Goal: Communication & Community: Answer question/provide support

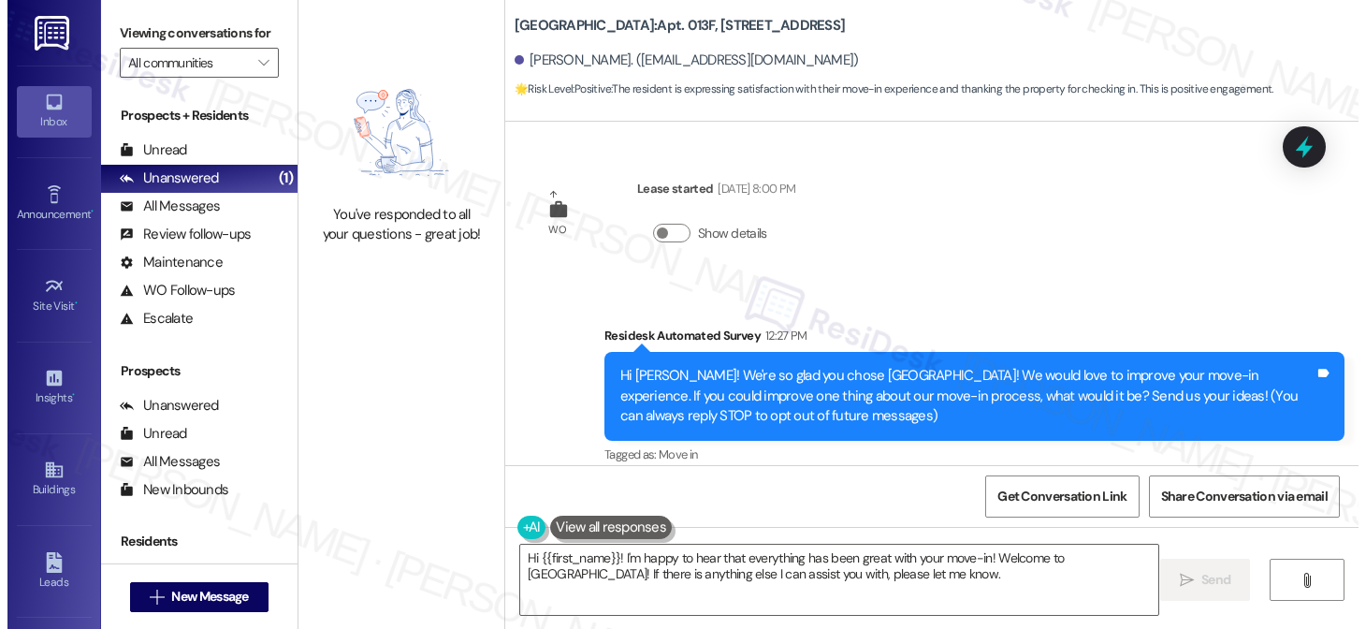
scroll to position [353, 0]
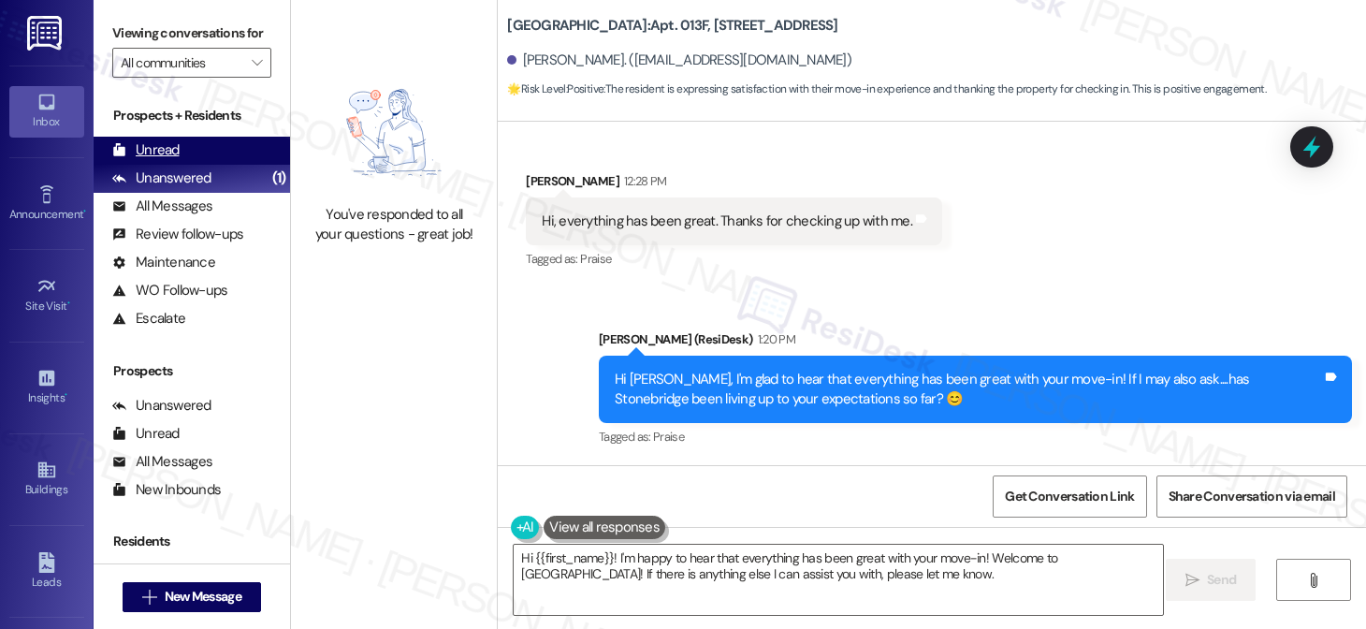
click at [194, 165] on div "Unread (0)" at bounding box center [192, 151] width 196 height 28
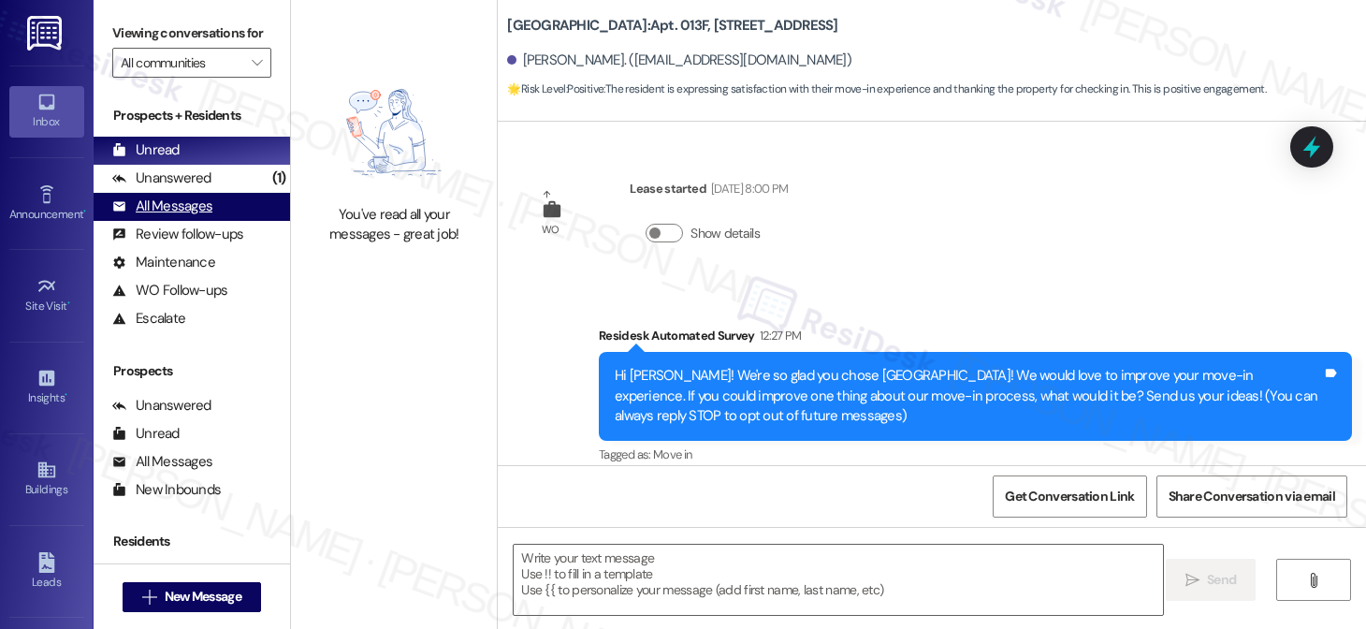
scroll to position [174, 0]
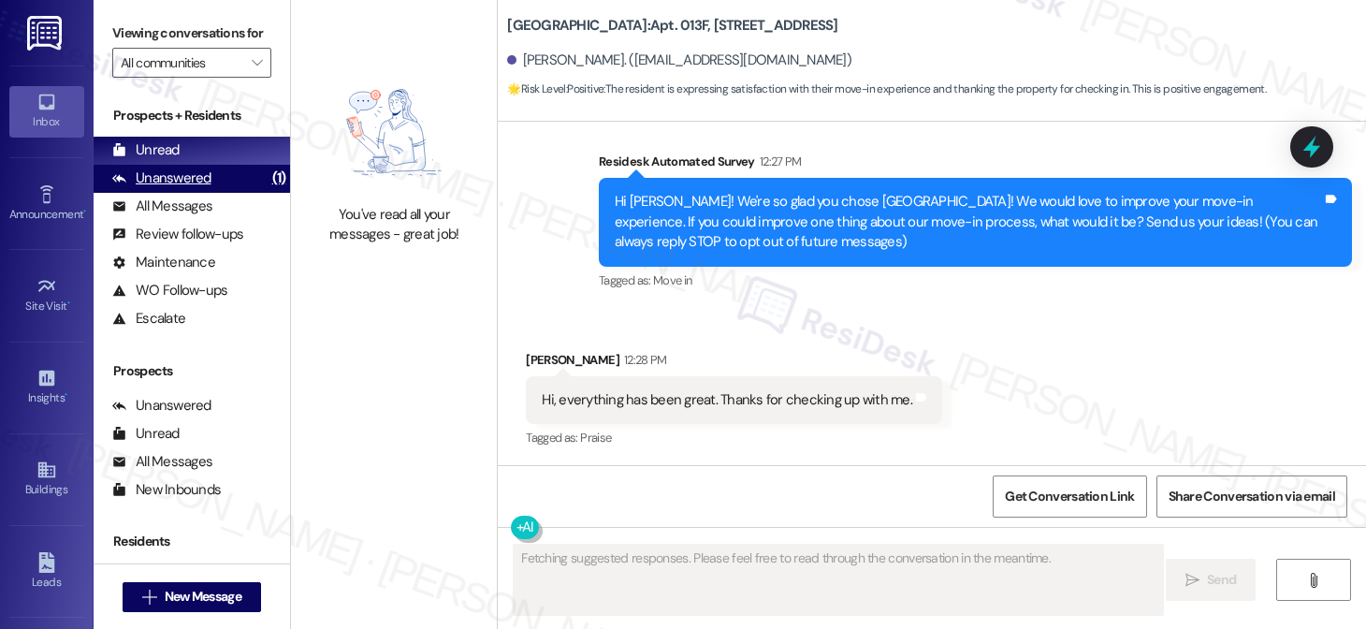
click at [222, 189] on div "Unanswered (1)" at bounding box center [192, 179] width 196 height 28
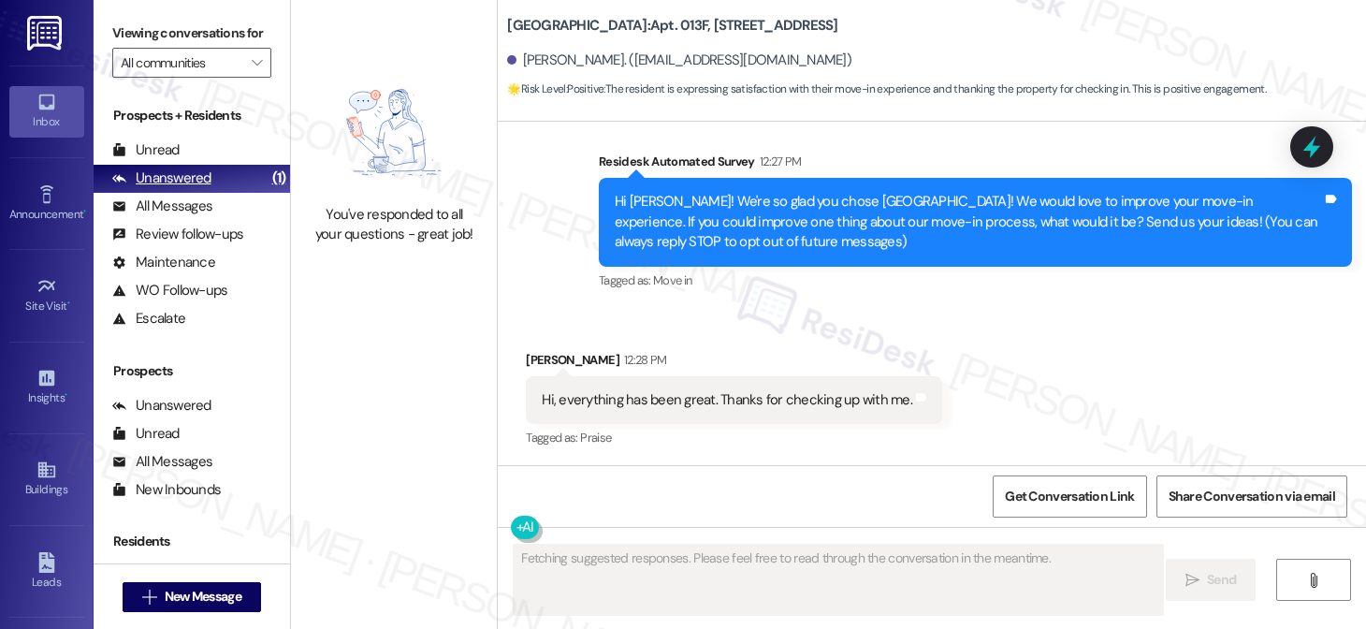
click at [231, 193] on div "Unanswered (1)" at bounding box center [192, 179] width 196 height 28
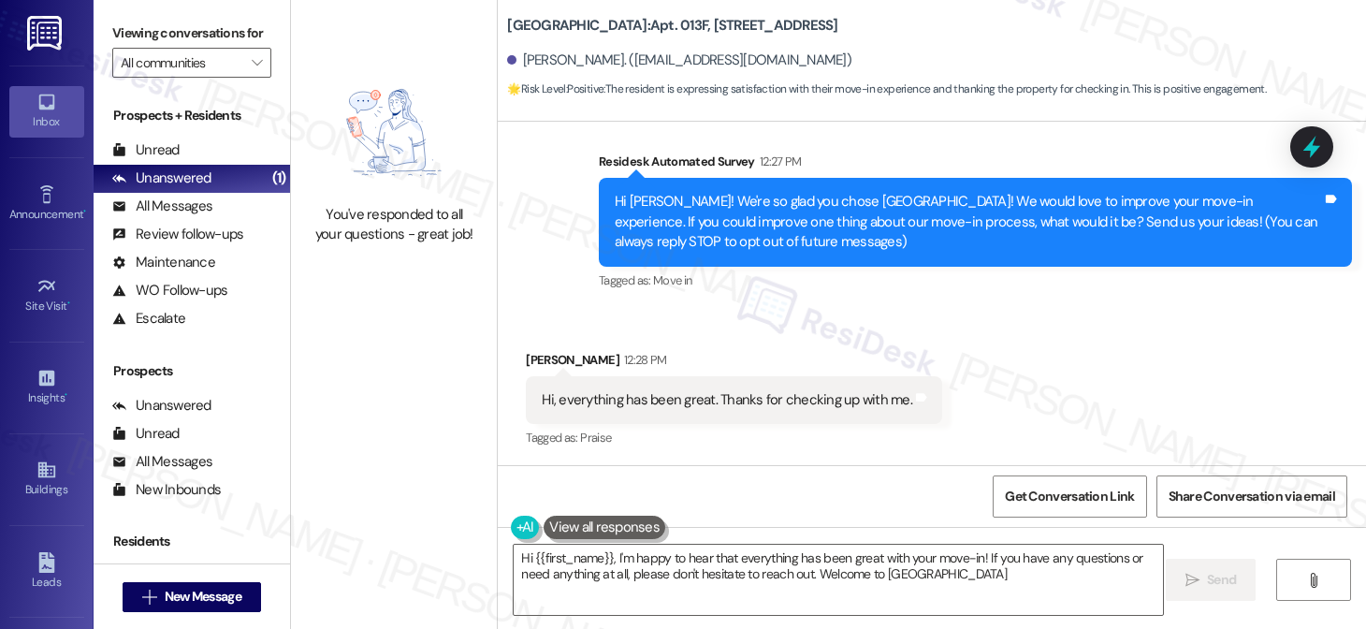
type textarea "Hi {{first_name}}, I'm happy to hear that everything has been great with your m…"
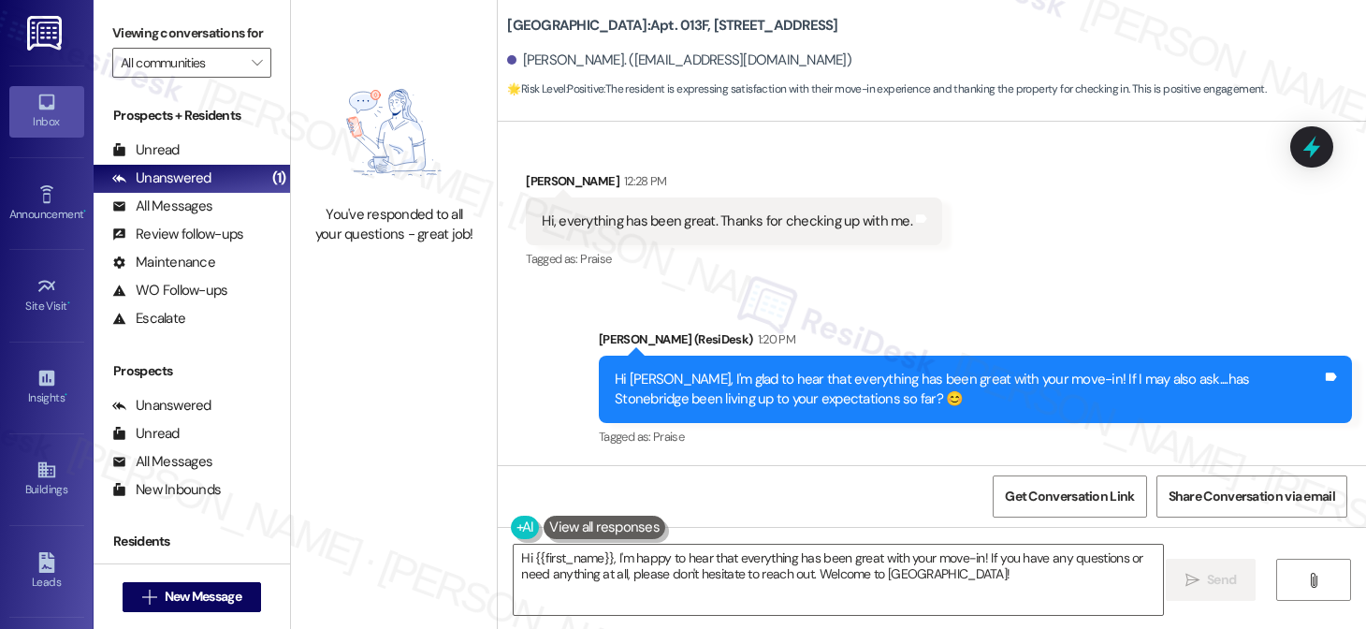
click at [711, 376] on div "Hi [PERSON_NAME], I'm glad to hear that everything has been great with your mov…" at bounding box center [967, 389] width 707 height 40
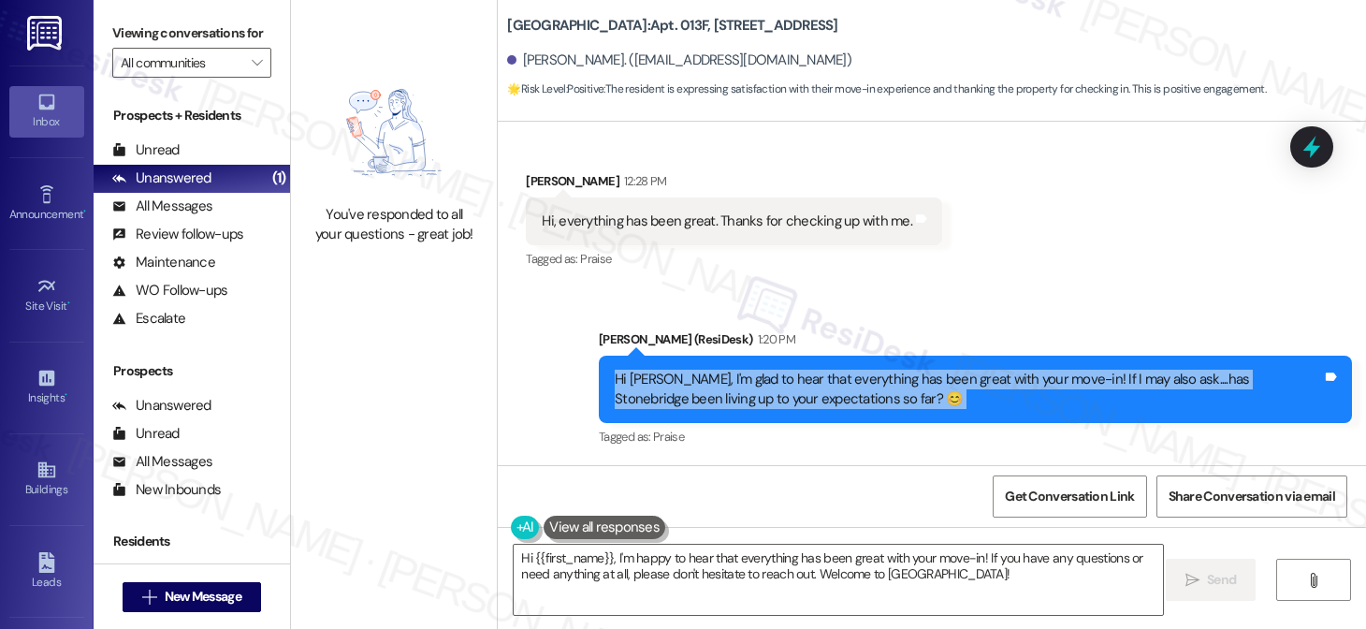
click at [711, 376] on div "Hi [PERSON_NAME], I'm glad to hear that everything has been great with your mov…" at bounding box center [967, 389] width 707 height 40
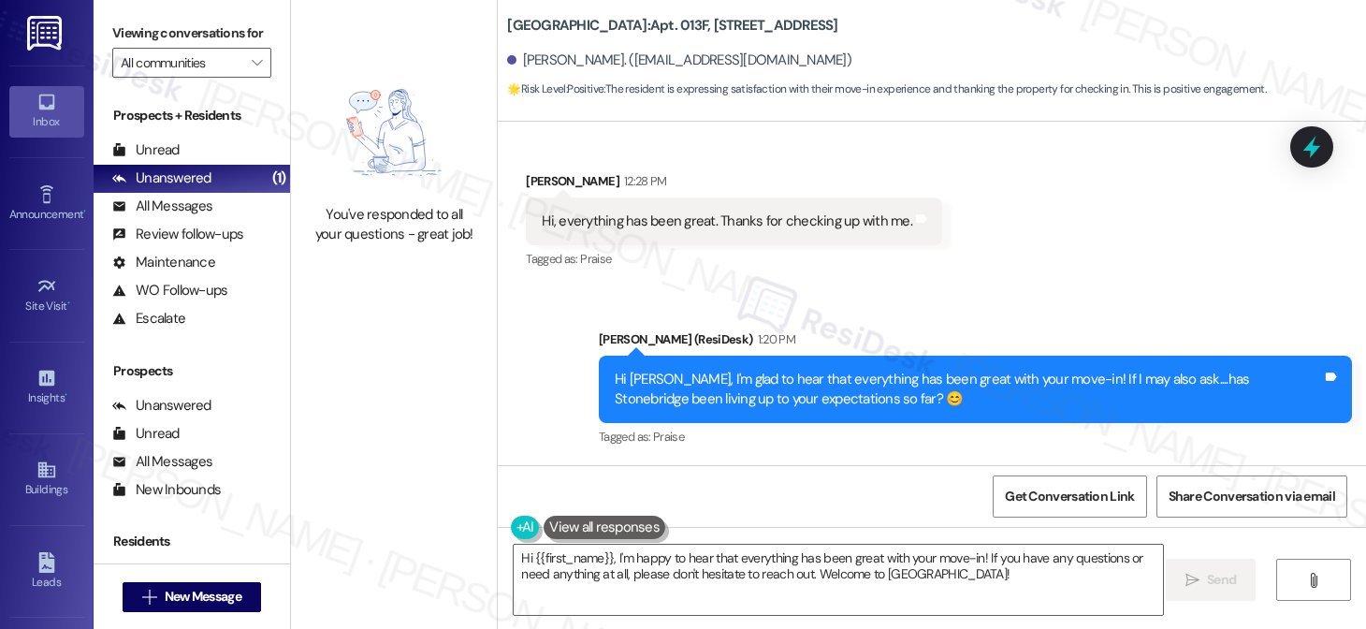
click at [975, 305] on div "Sent via SMS [PERSON_NAME] (ResiDesk) 1:20 PM Hi [PERSON_NAME], I'm glad to hea…" at bounding box center [932, 376] width 868 height 178
click at [831, 355] on div "Hi [PERSON_NAME], I'm glad to hear that everything has been great with your mov…" at bounding box center [975, 389] width 753 height 68
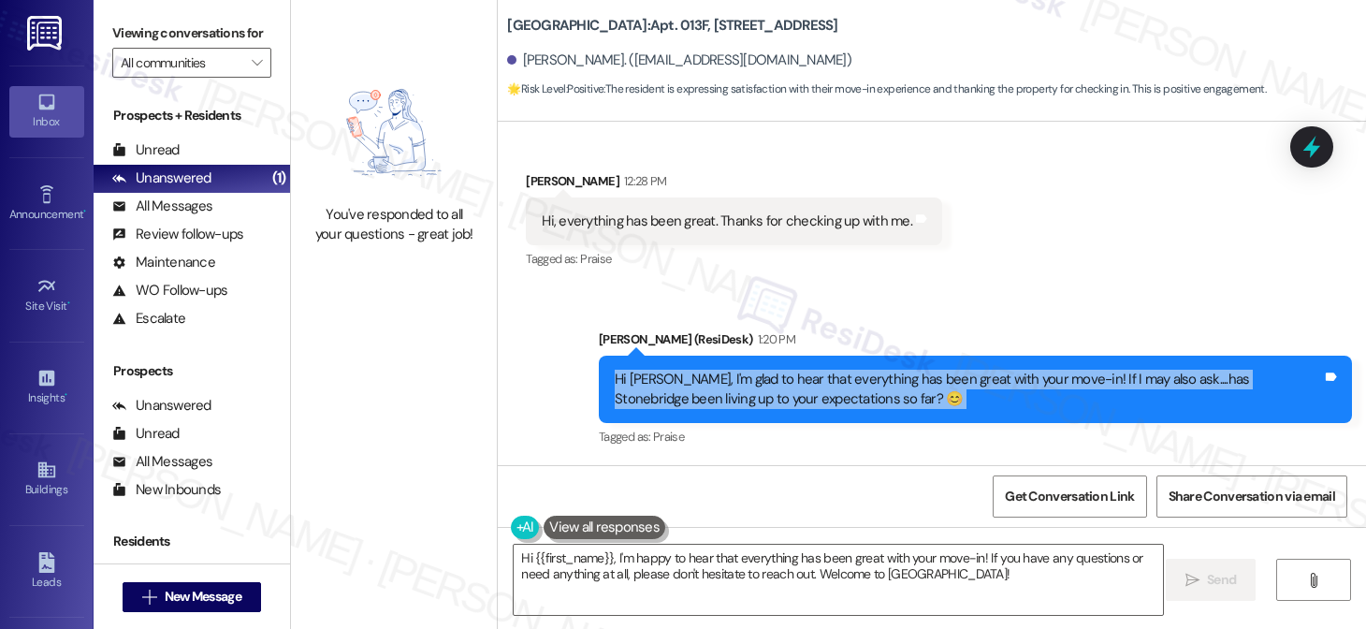
click at [830, 357] on div "Hi [PERSON_NAME], I'm glad to hear that everything has been great with your mov…" at bounding box center [975, 389] width 753 height 68
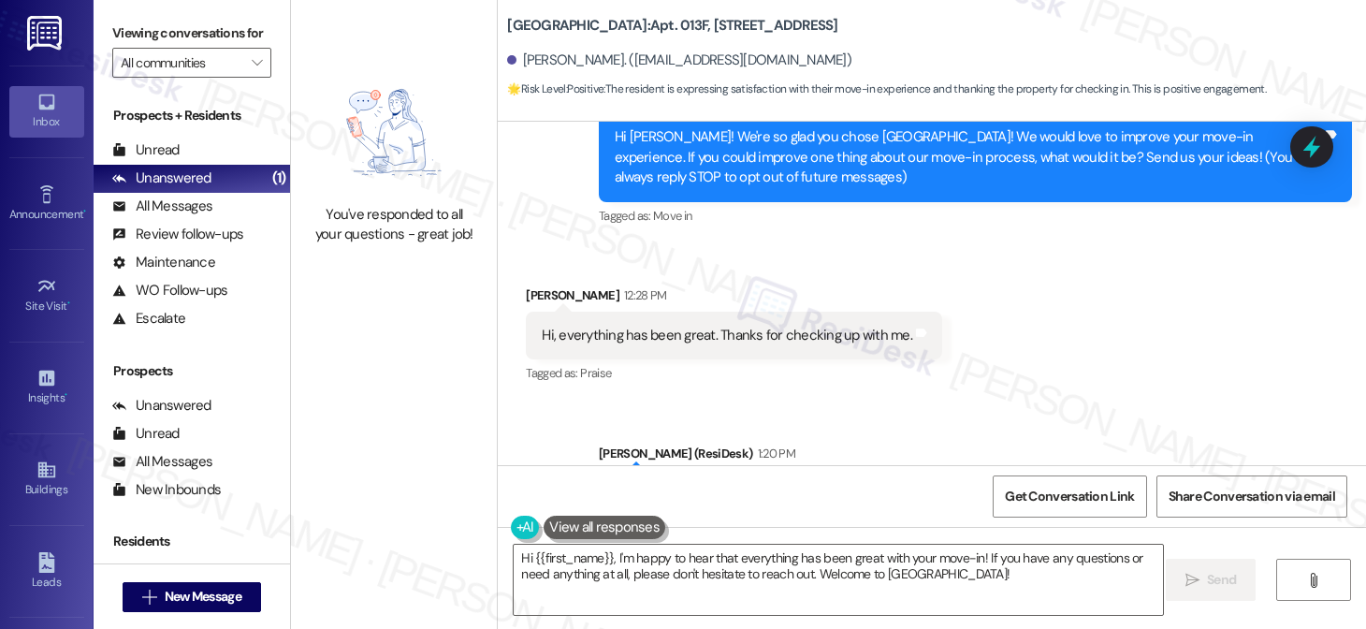
scroll to position [72, 0]
